Goal: Check status: Check status

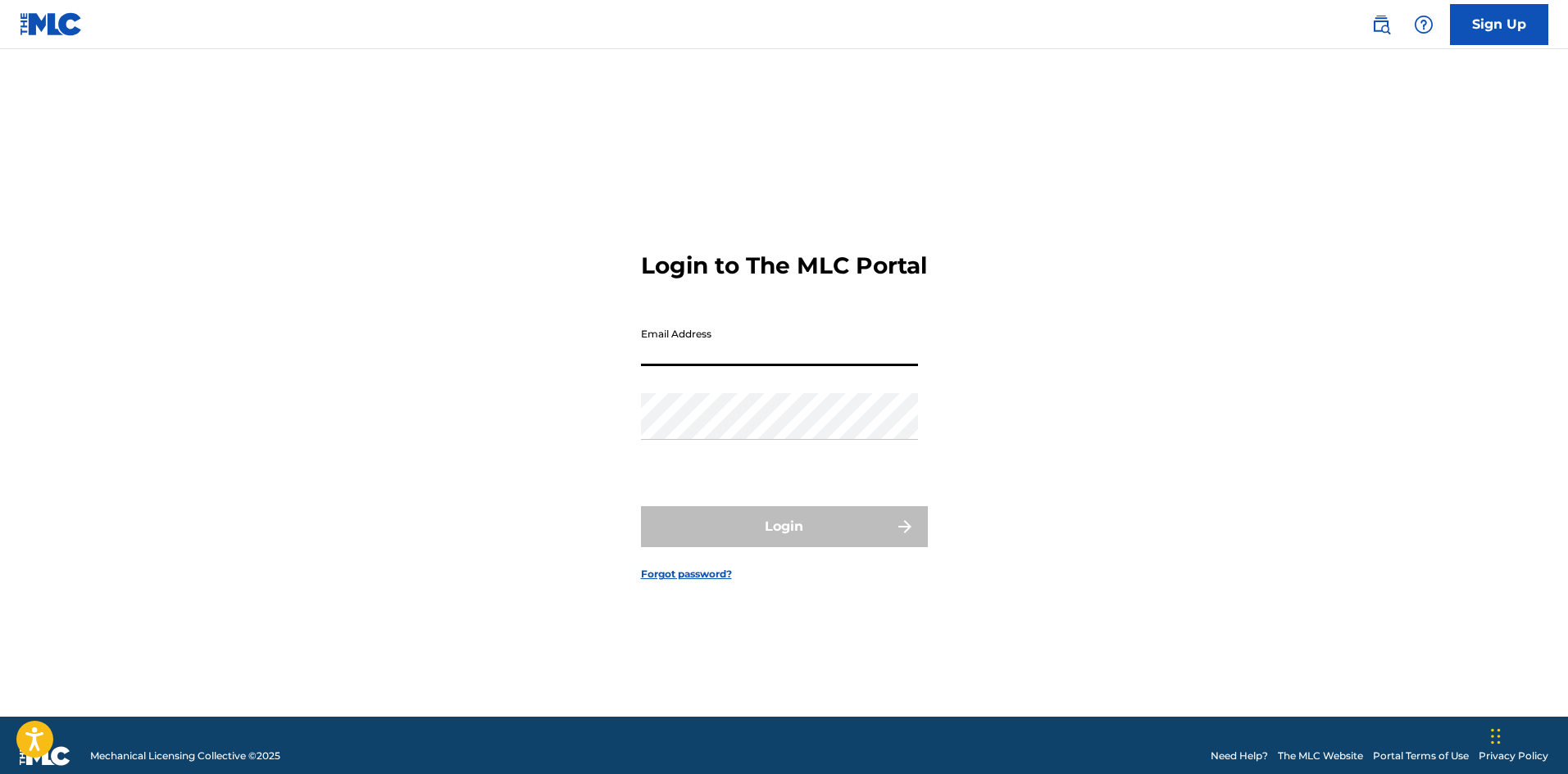
click at [691, 367] on input "Email Address" at bounding box center [780, 343] width 278 height 47
type input "[EMAIL_ADDRESS][DOMAIN_NAME]"
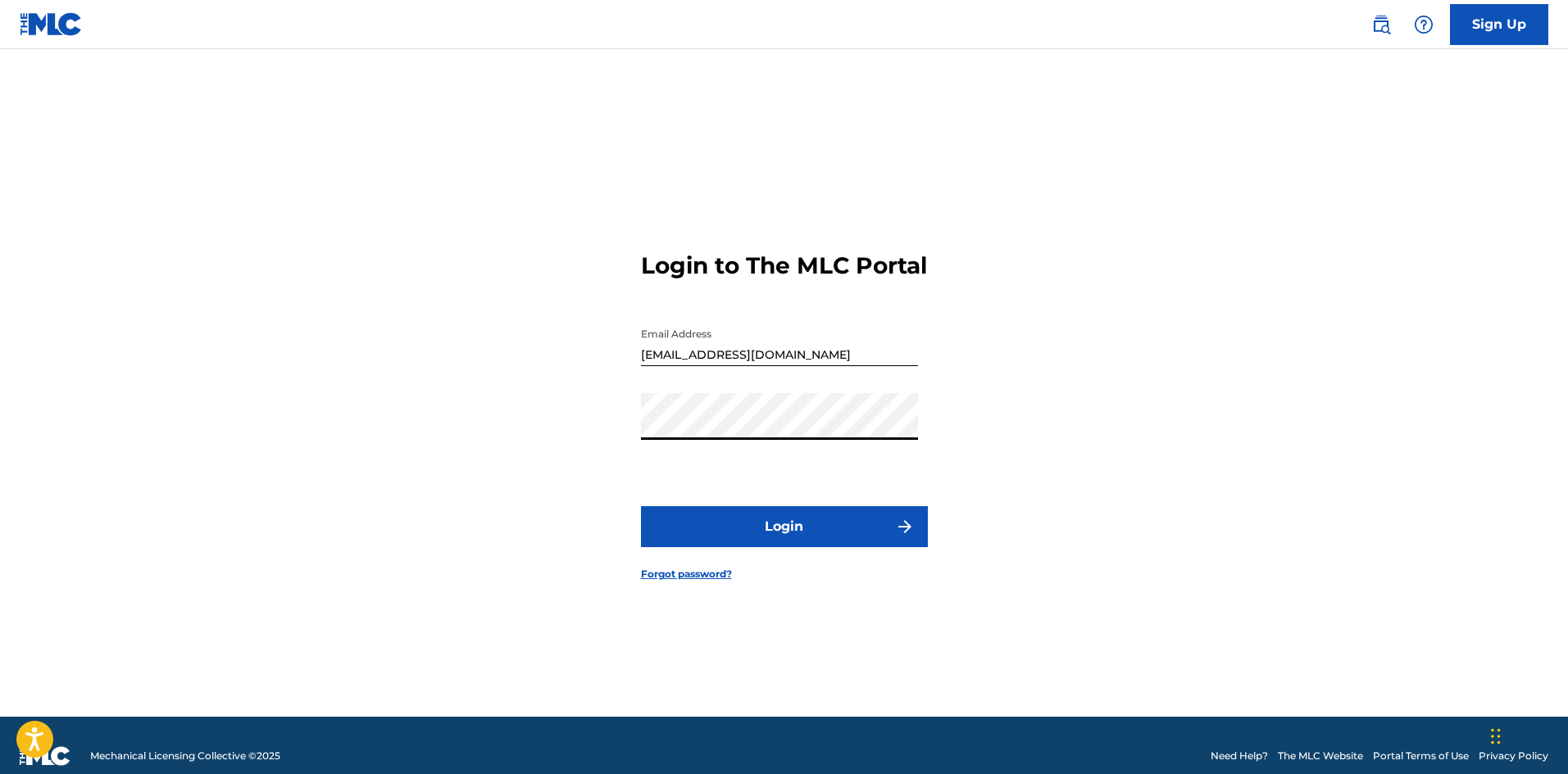
click at [781, 542] on button "Login" at bounding box center [784, 526] width 287 height 41
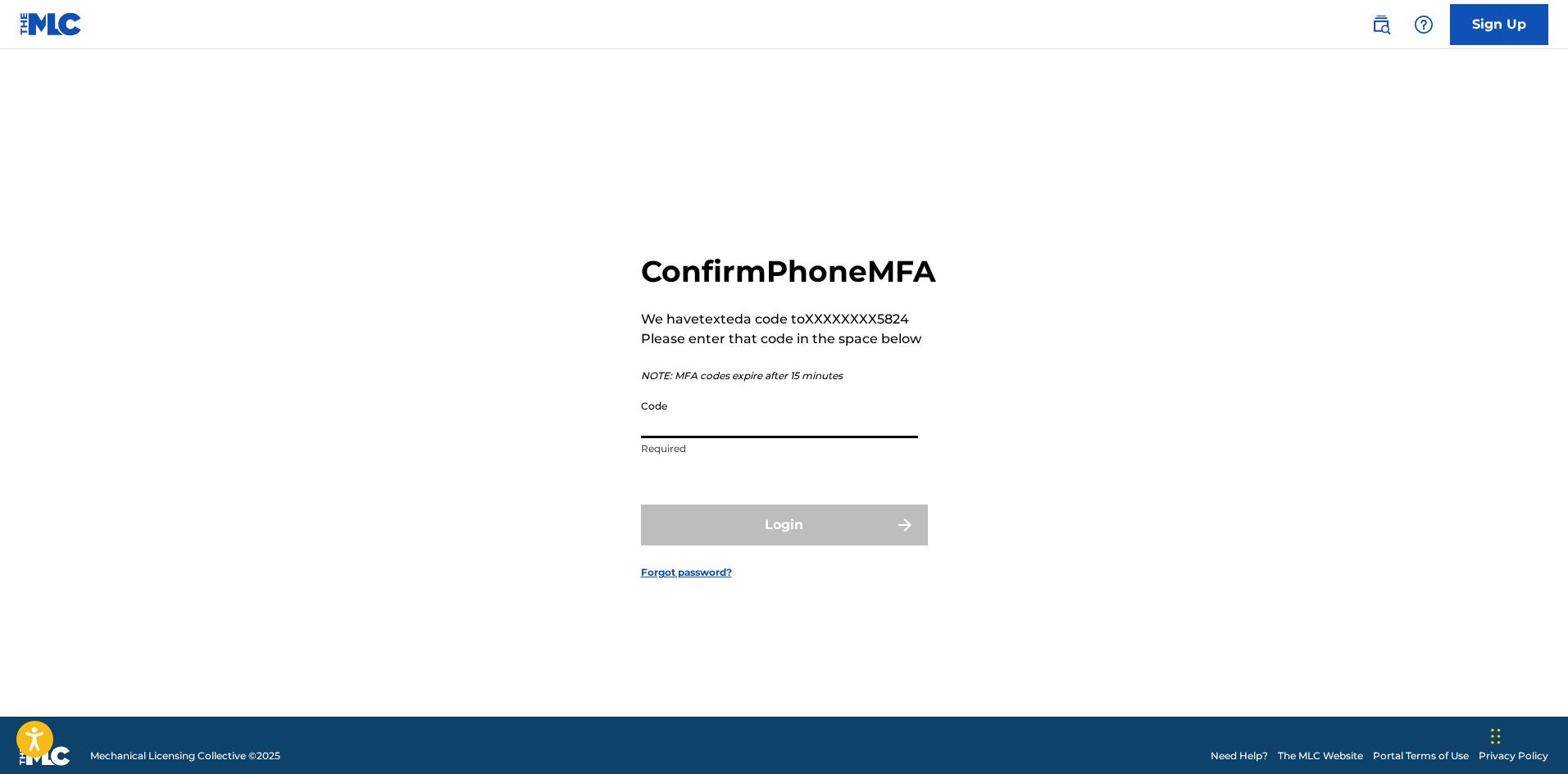
click at [713, 439] on input "Code" at bounding box center [780, 415] width 278 height 47
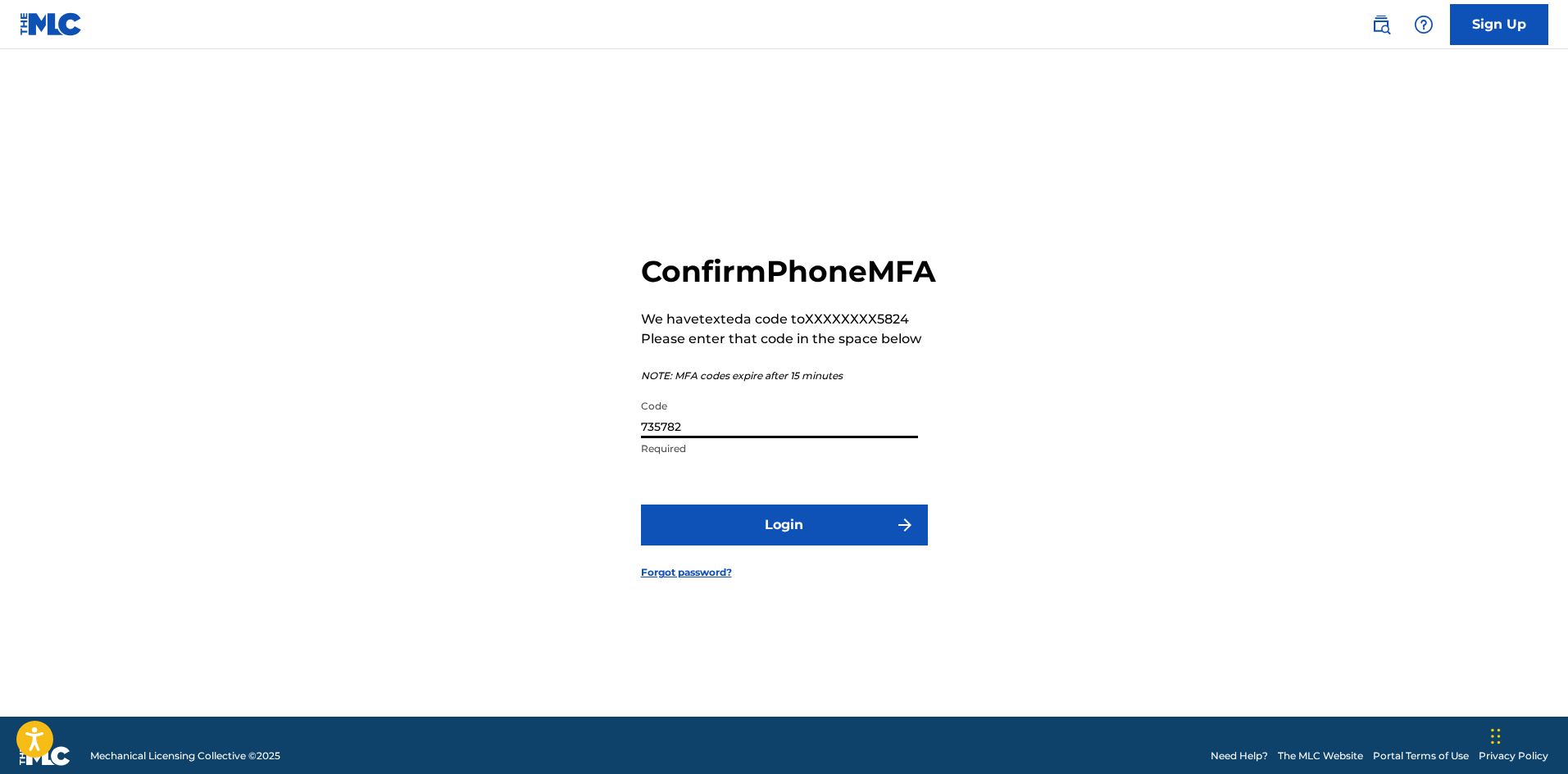
type input "735782"
click at [792, 540] on button "Login" at bounding box center [784, 524] width 287 height 41
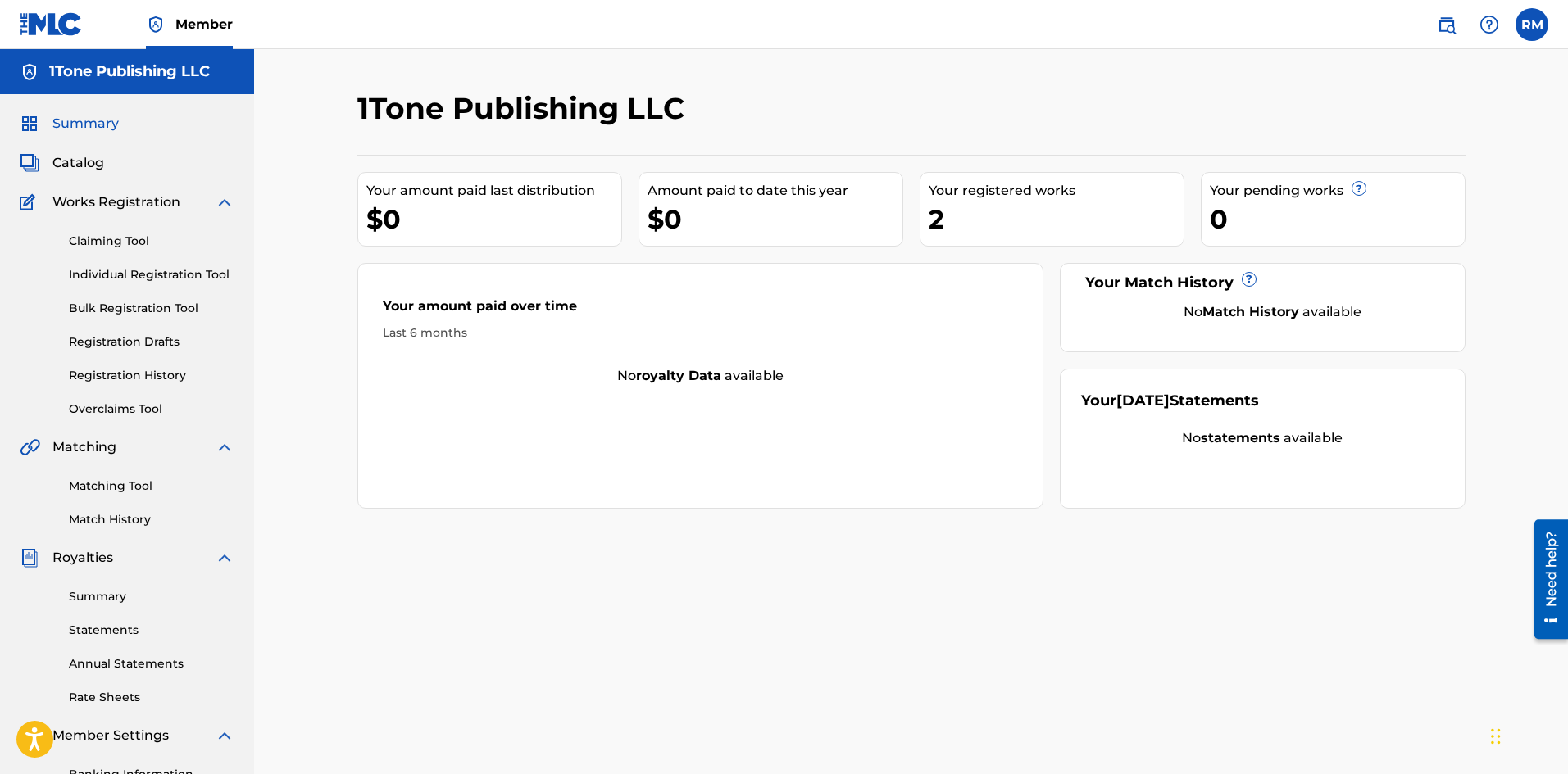
click at [840, 67] on div "1Tone Publishing LLC Your amount paid last distribution $0 Amount paid to date …" at bounding box center [911, 493] width 1314 height 888
click at [57, 20] on img at bounding box center [51, 23] width 63 height 23
